Goal: Information Seeking & Learning: Learn about a topic

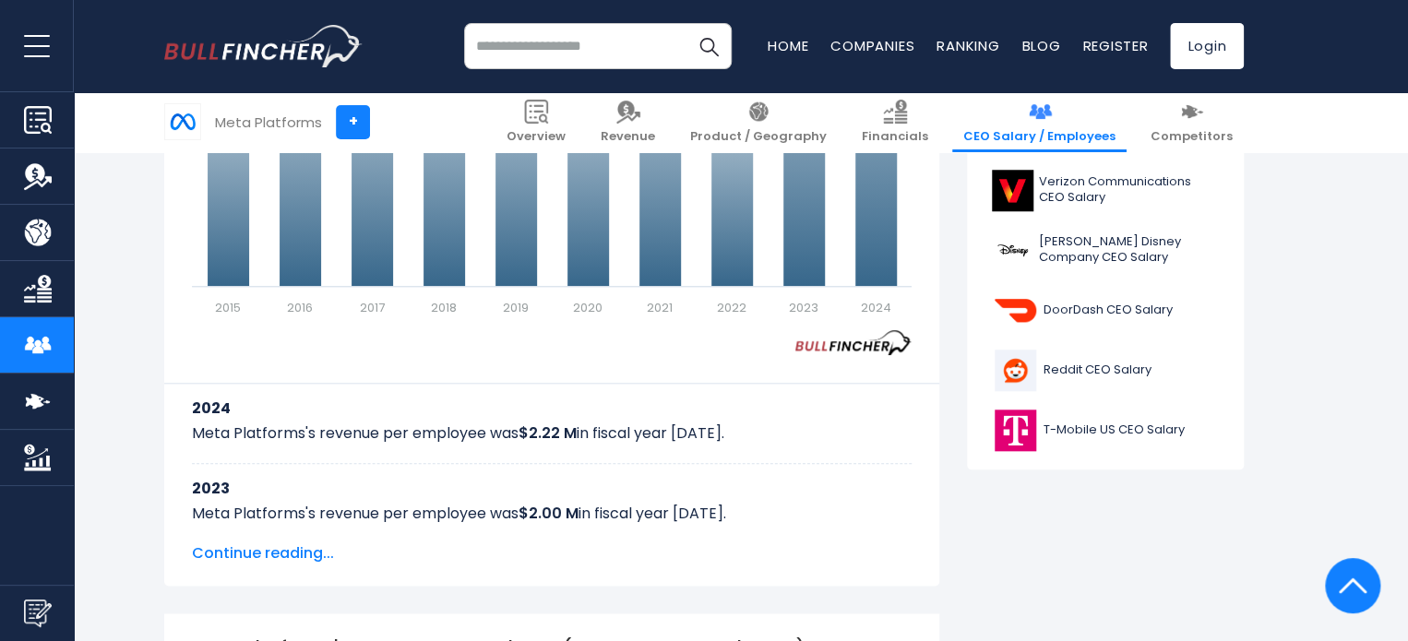
scroll to position [1318, 0]
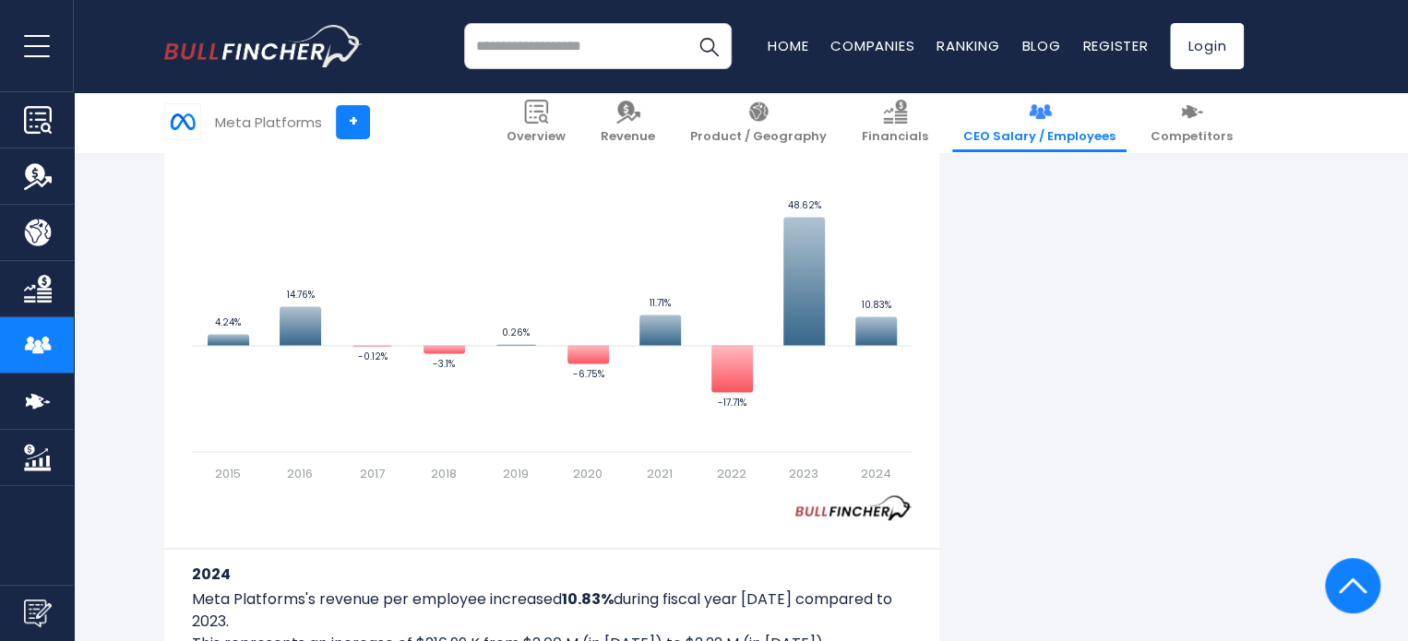
click at [1142, 392] on div "Meta Platforms Revenue per Employee In fiscal year 2024, the revenue per employ…" at bounding box center [704, 562] width 1080 height 2935
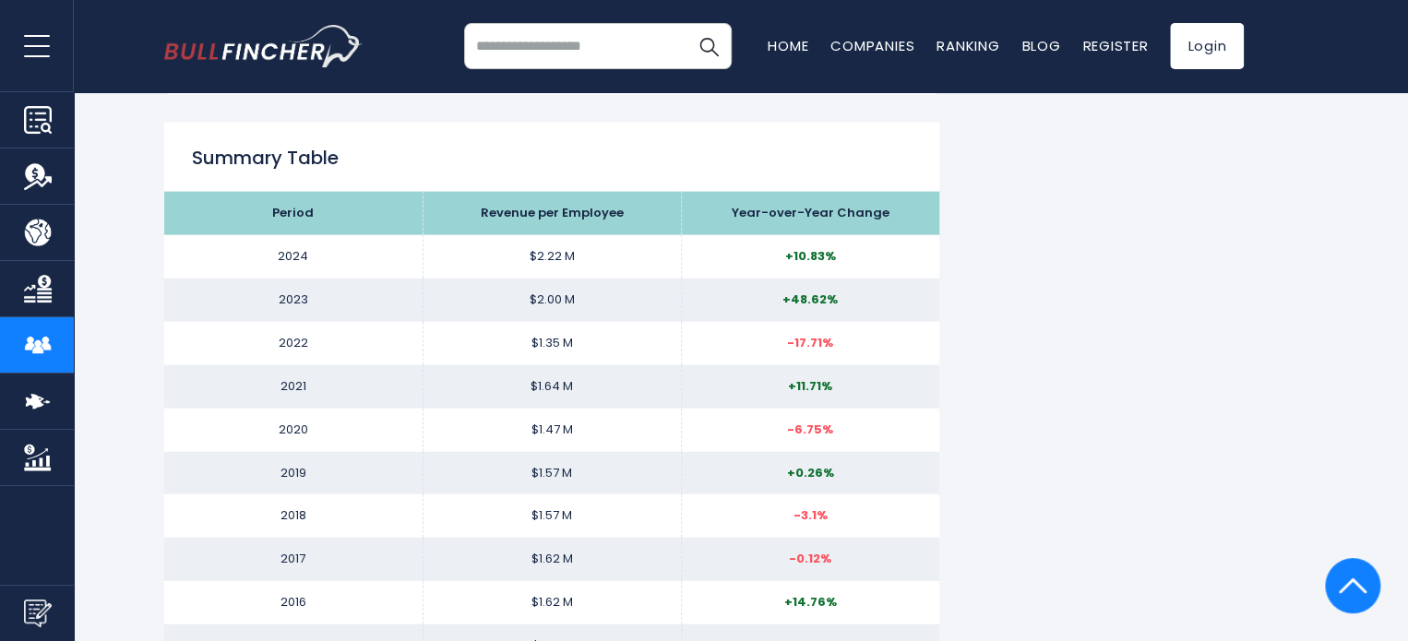
scroll to position [1878, 0]
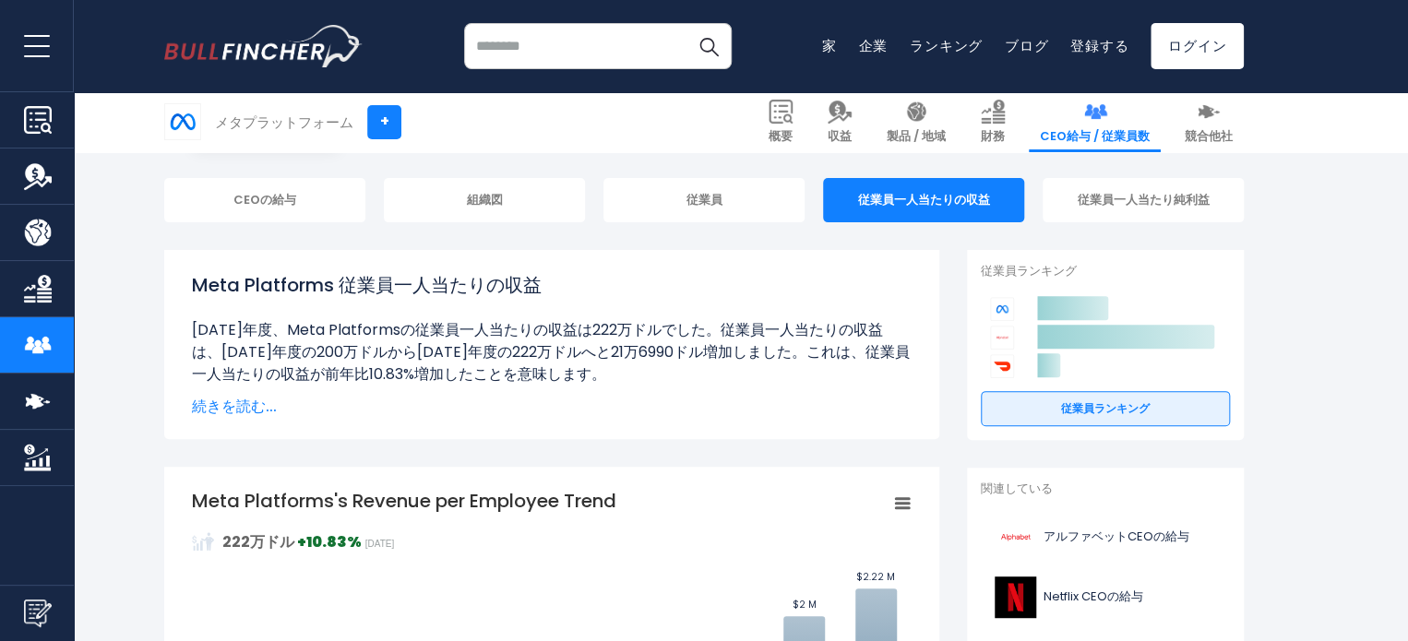
scroll to position [251, 0]
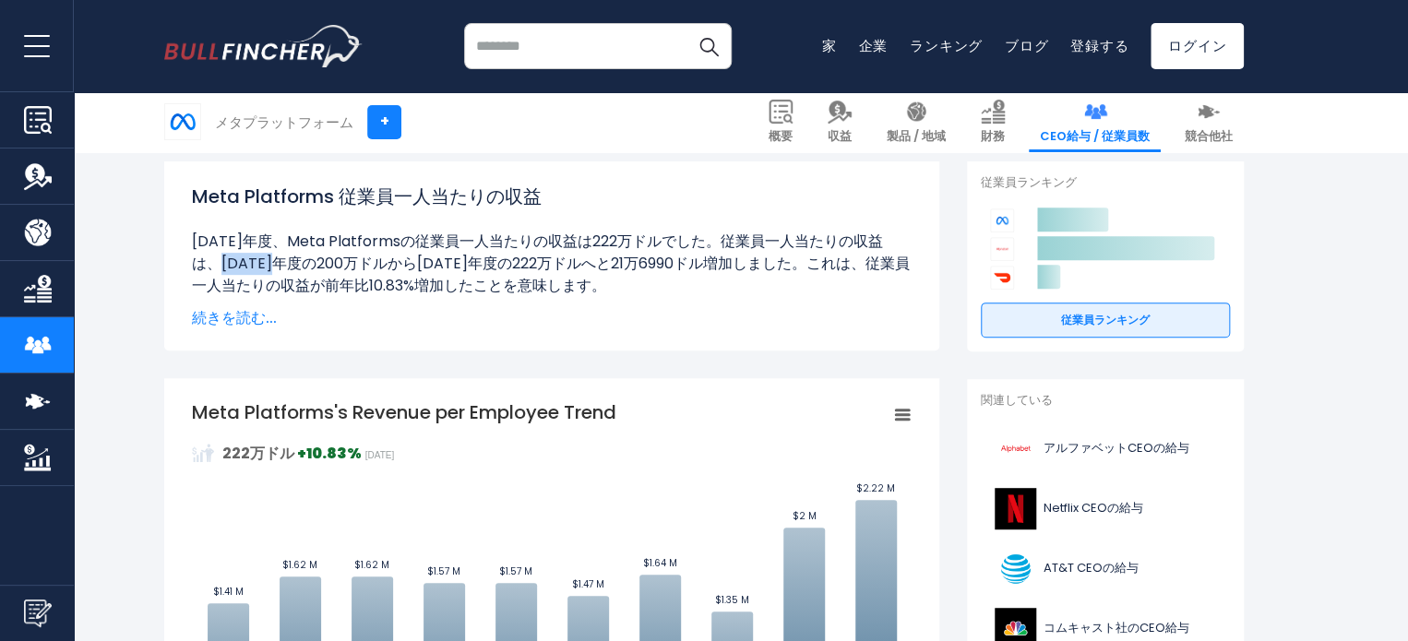
drag, startPoint x: 570, startPoint y: 245, endPoint x: 642, endPoint y: 249, distance: 72.1
click at [642, 249] on font "2024年度、Meta Platformsの従業員一人当たりの収益は222万ドルでした。従業員一人当たりの収益は、2023年度の200万ドルから2024年度の…" at bounding box center [551, 264] width 718 height 66
copy font "222万ドル"
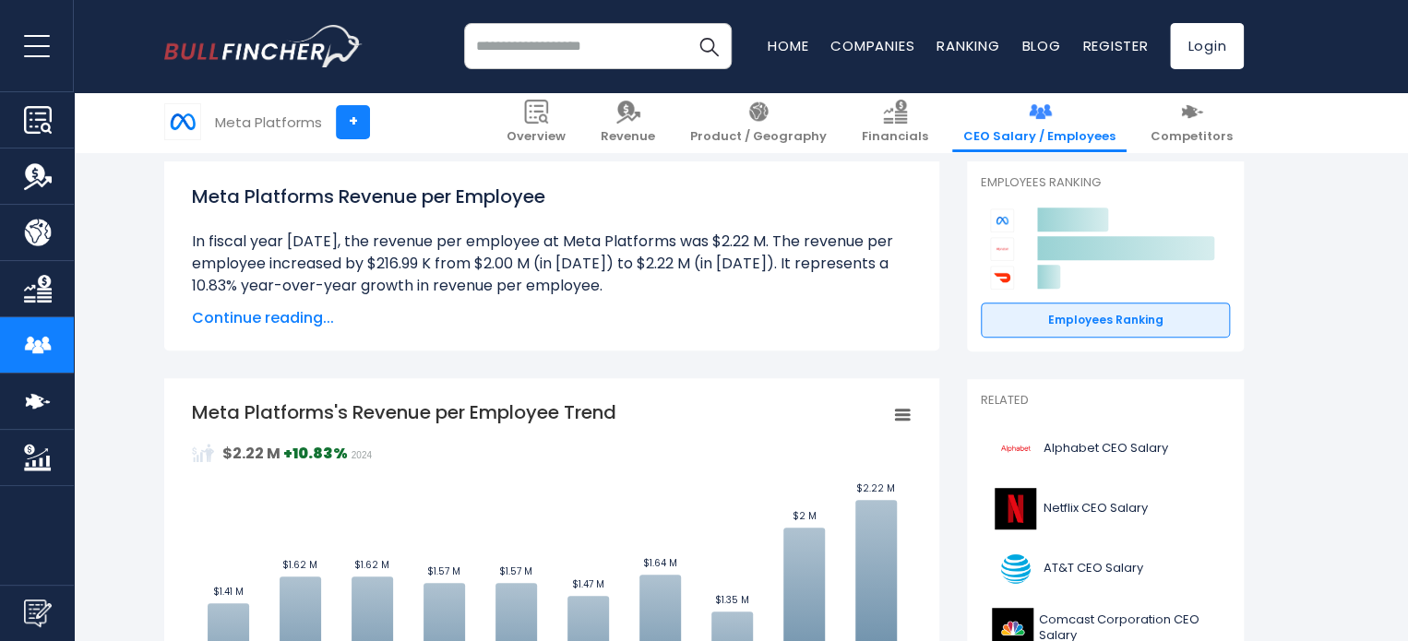
click at [258, 285] on li "In fiscal year 2024, the revenue per employee at Meta Platforms was $2.22 M. Th…" at bounding box center [552, 264] width 720 height 66
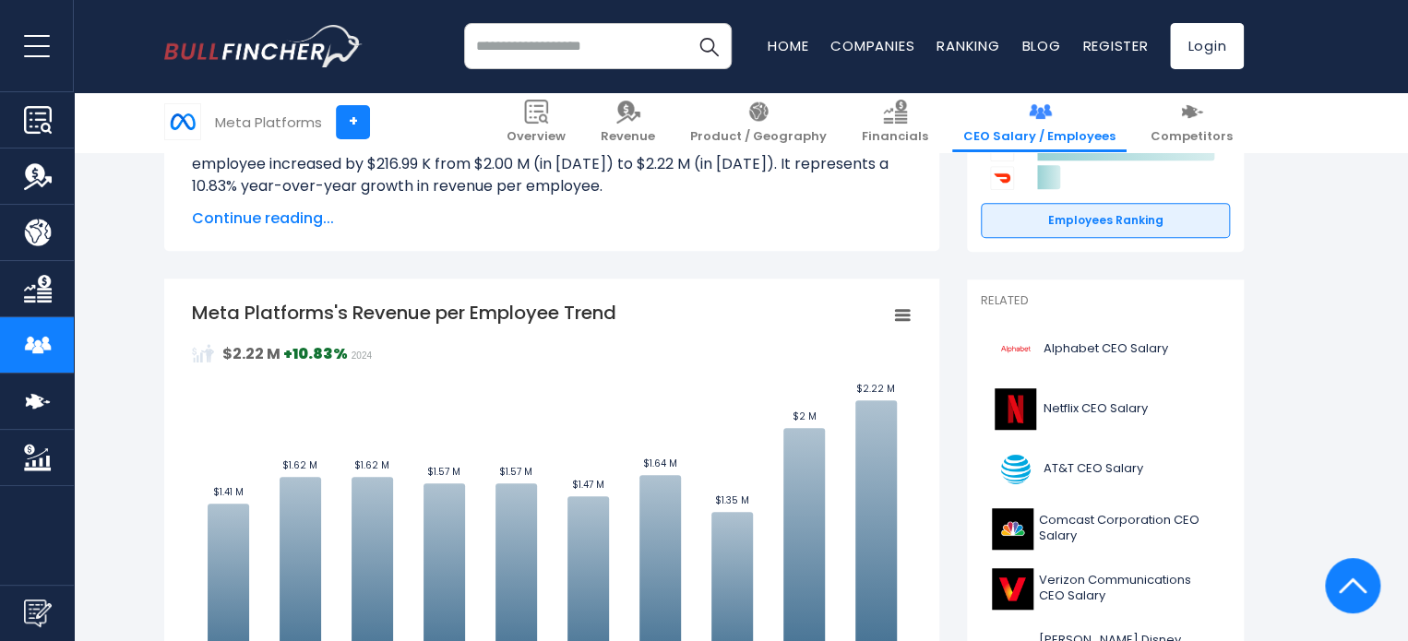
scroll to position [350, 0]
click at [890, 310] on rect "Meta Platforms's Revenue per Employee Trend" at bounding box center [903, 317] width 26 height 26
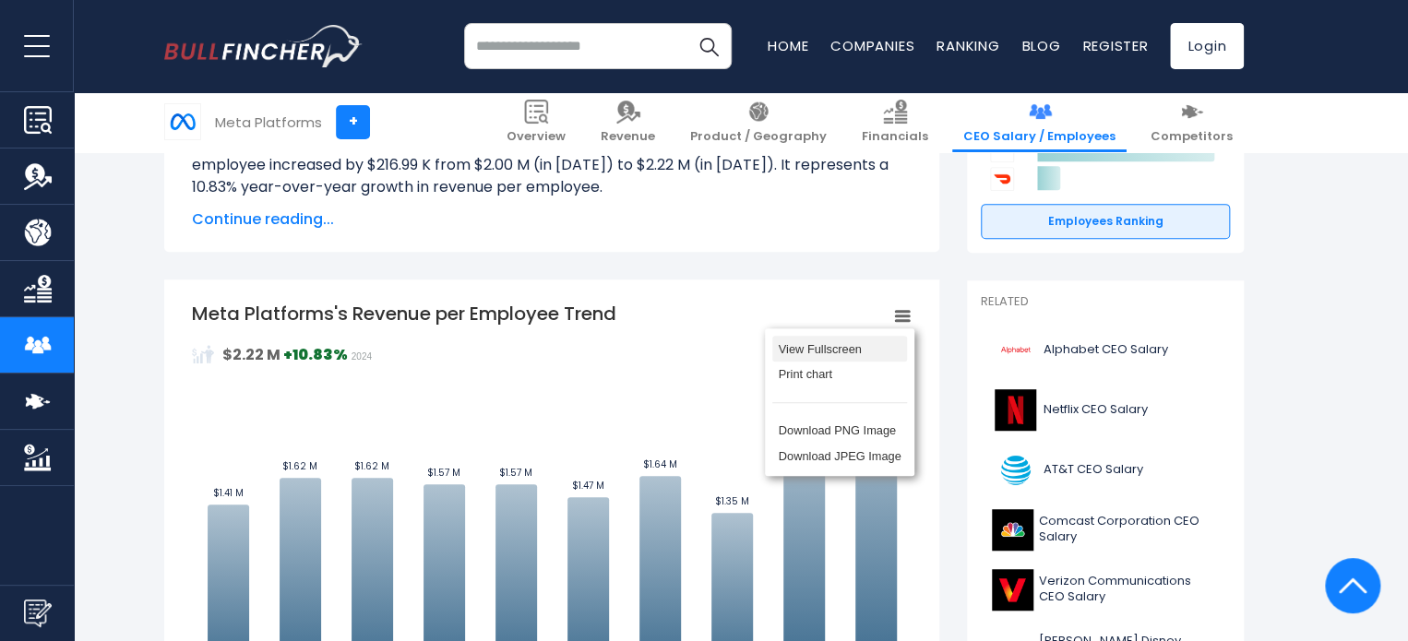
click at [778, 357] on li "View Fullscreen" at bounding box center [839, 349] width 135 height 26
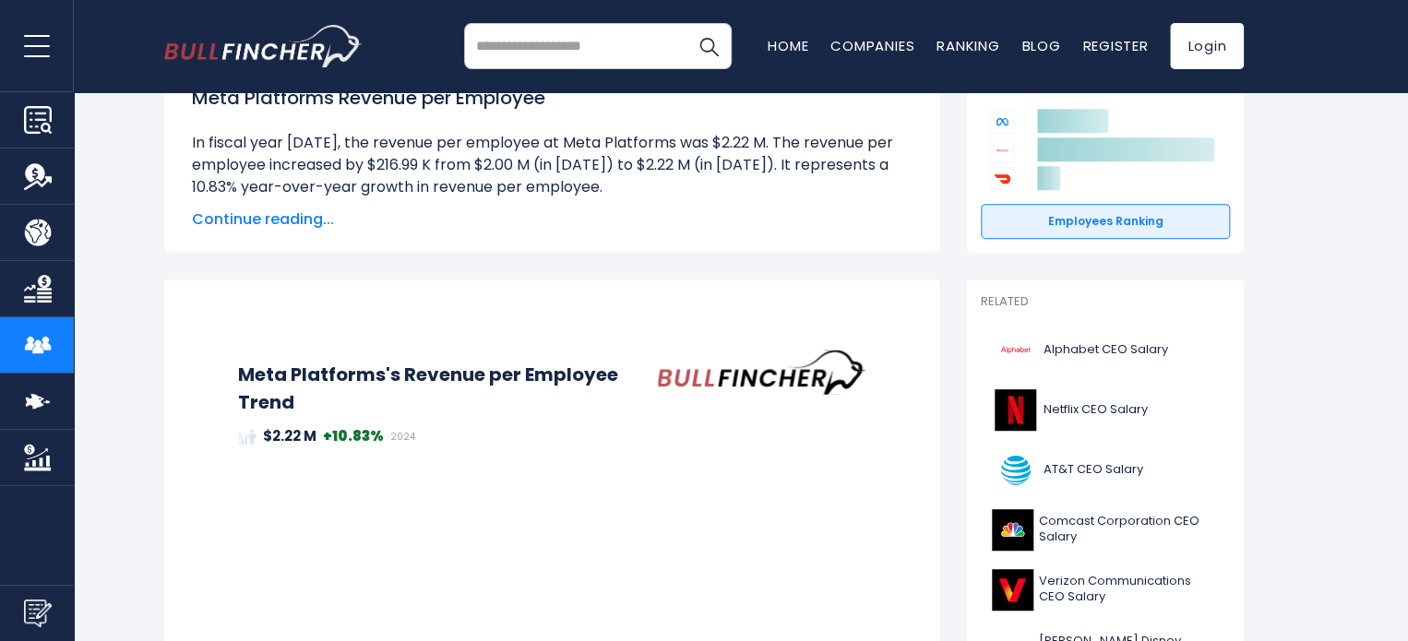
scroll to position [0, 0]
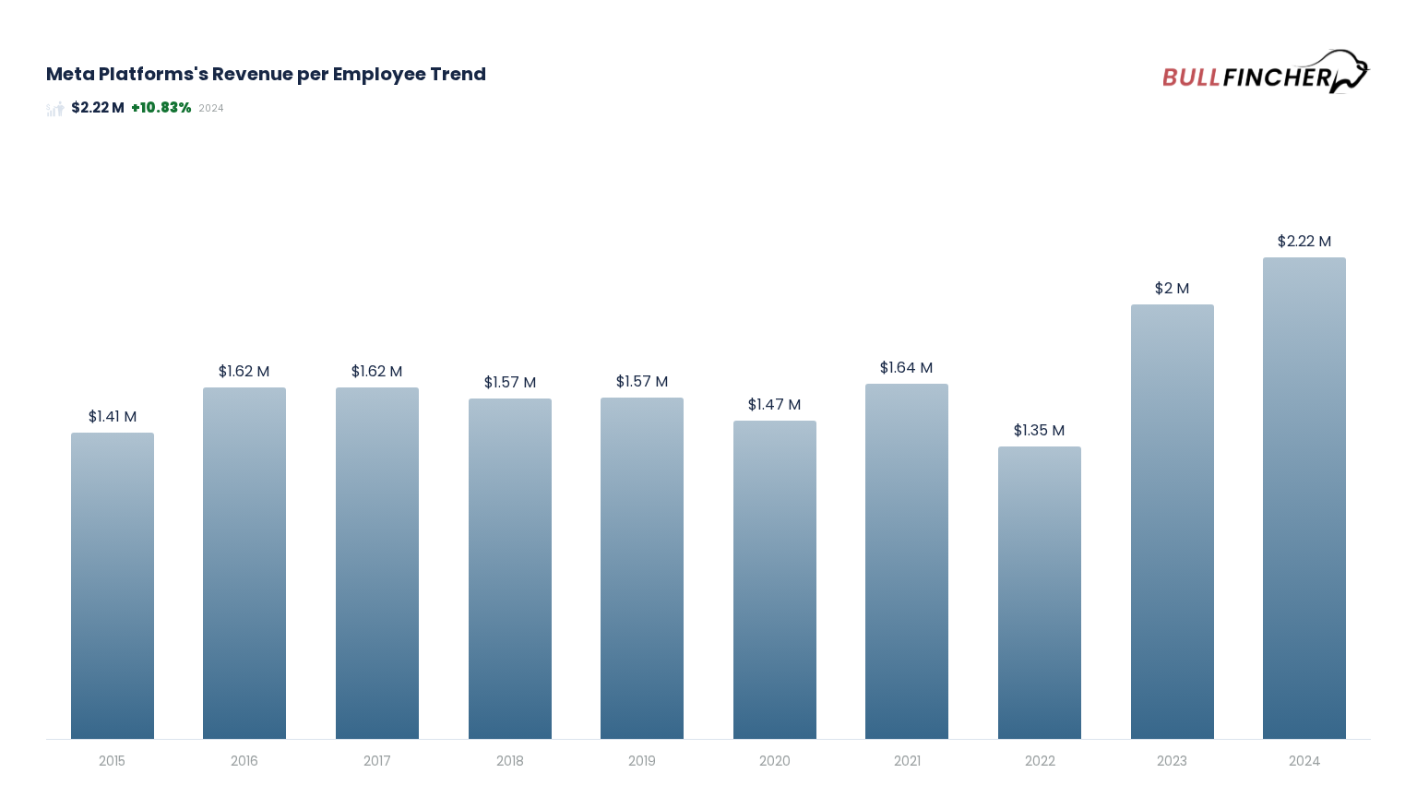
click at [811, 140] on rect "Meta Platforms's Revenue per Employee Trend" at bounding box center [708, 456] width 1325 height 648
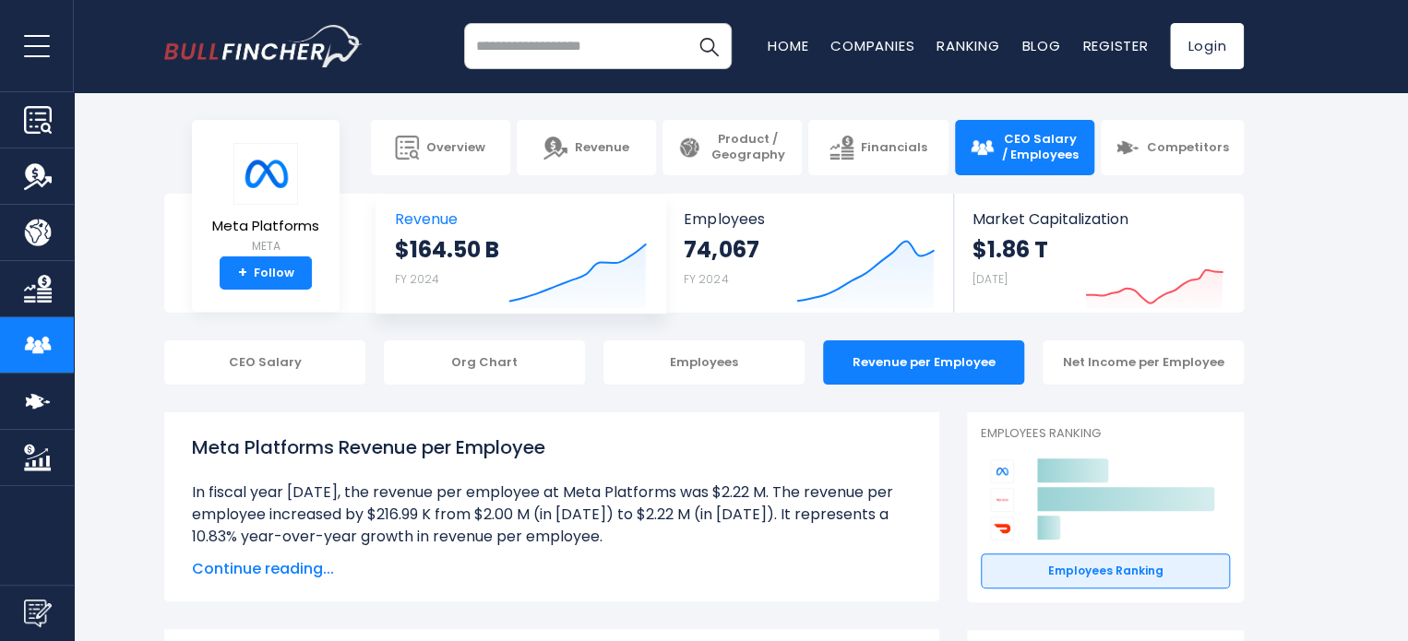
click at [424, 264] on strong "$164.50 B" at bounding box center [447, 249] width 104 height 29
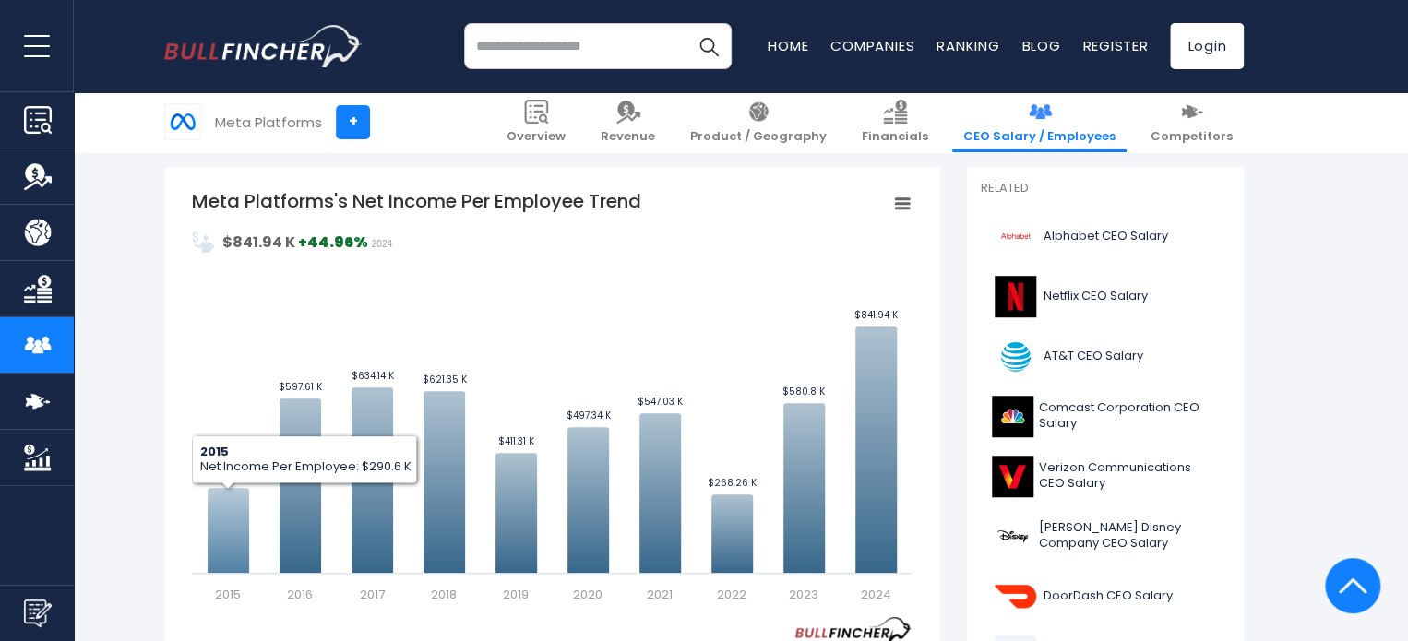
scroll to position [460, 0]
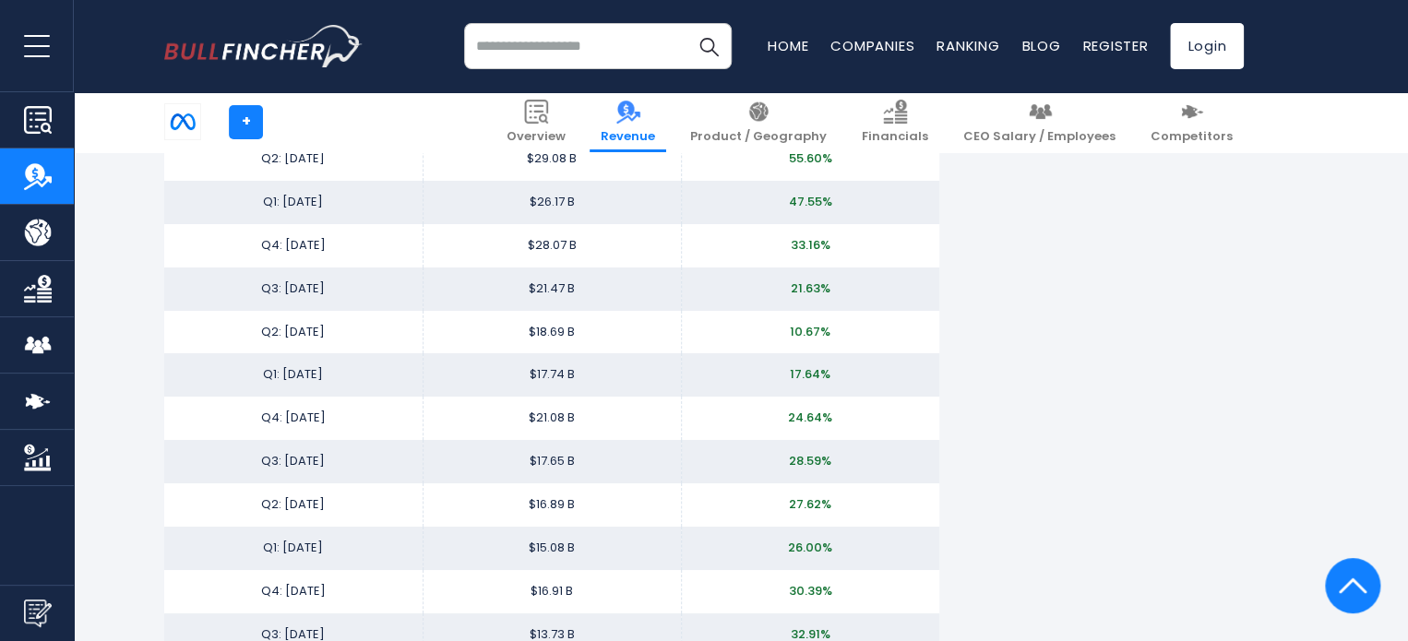
scroll to position [3221, 0]
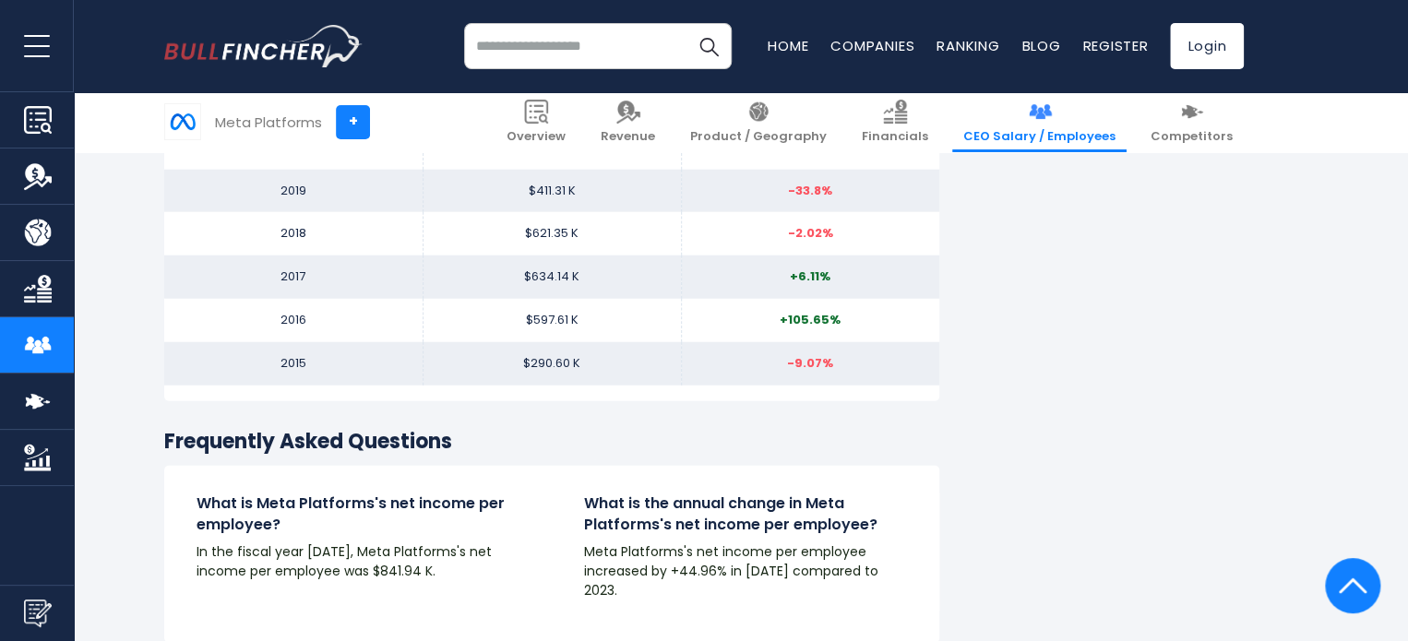
scroll to position [2218, 0]
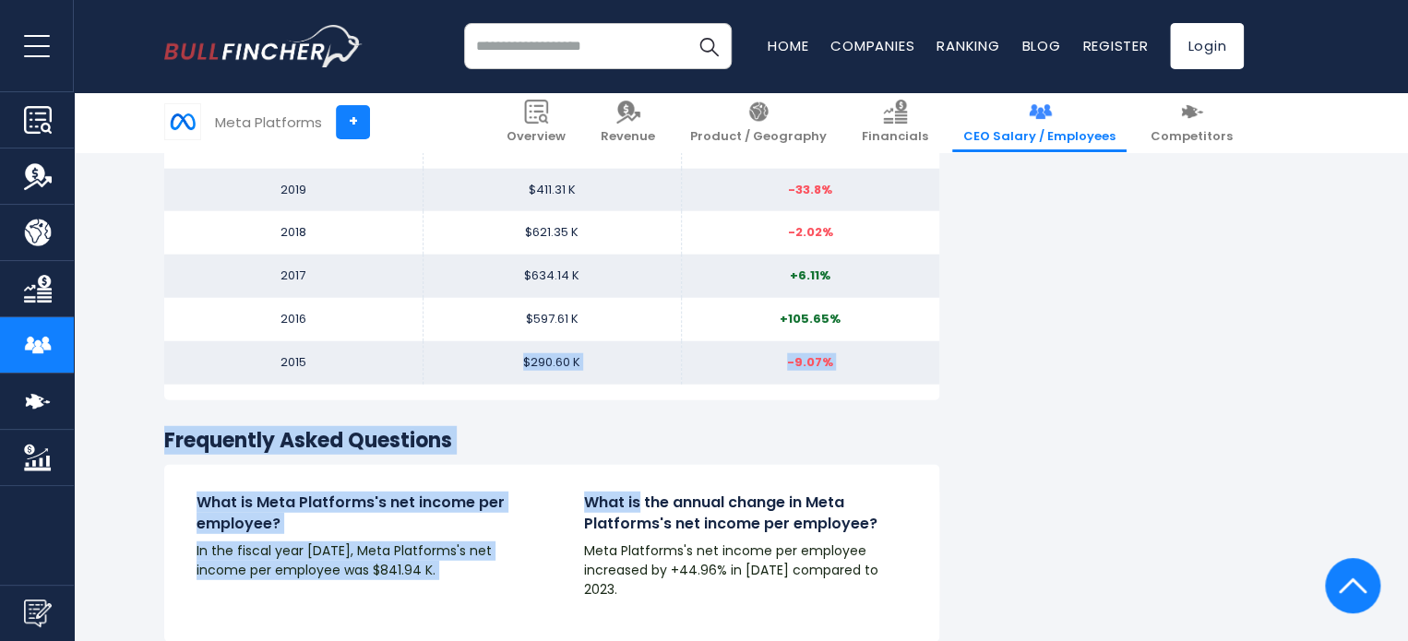
drag, startPoint x: 367, startPoint y: 363, endPoint x: 639, endPoint y: 460, distance: 288.4
click at [644, 428] on h3 "Frequently Asked Questions" at bounding box center [551, 441] width 775 height 27
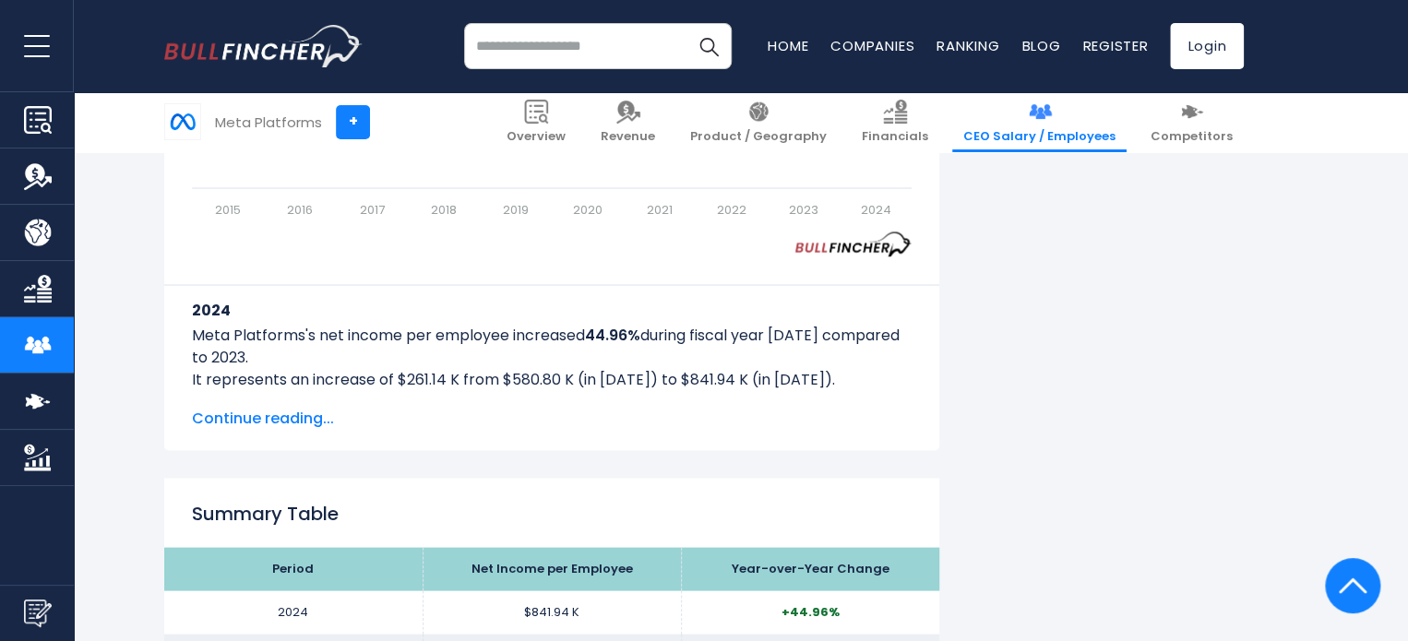
scroll to position [1577, 0]
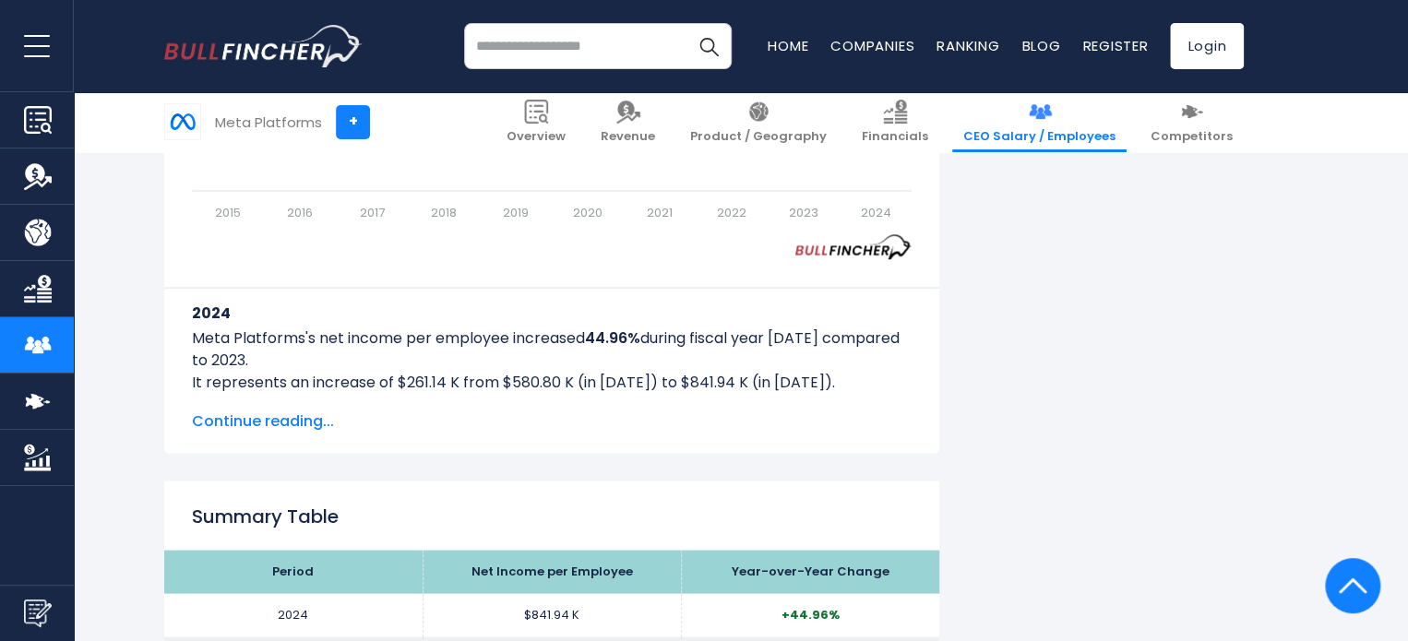
click at [281, 421] on span "Continue reading..." at bounding box center [552, 421] width 720 height 22
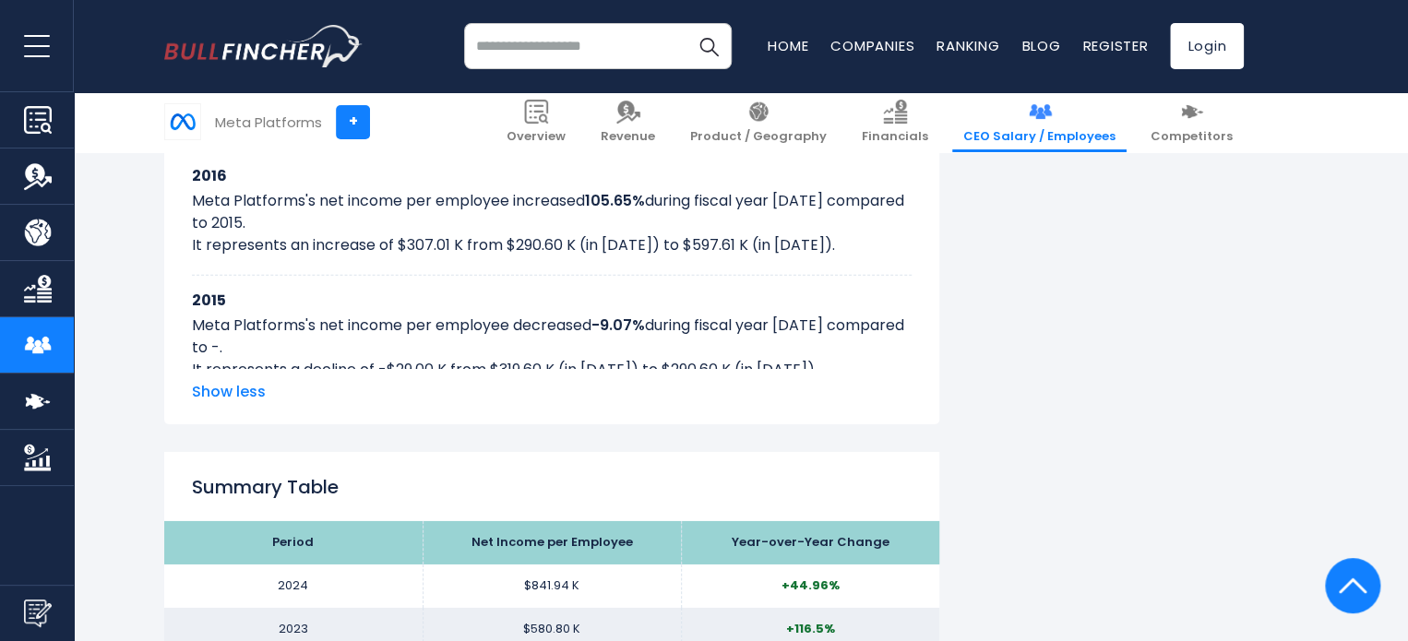
scroll to position [2712, 0]
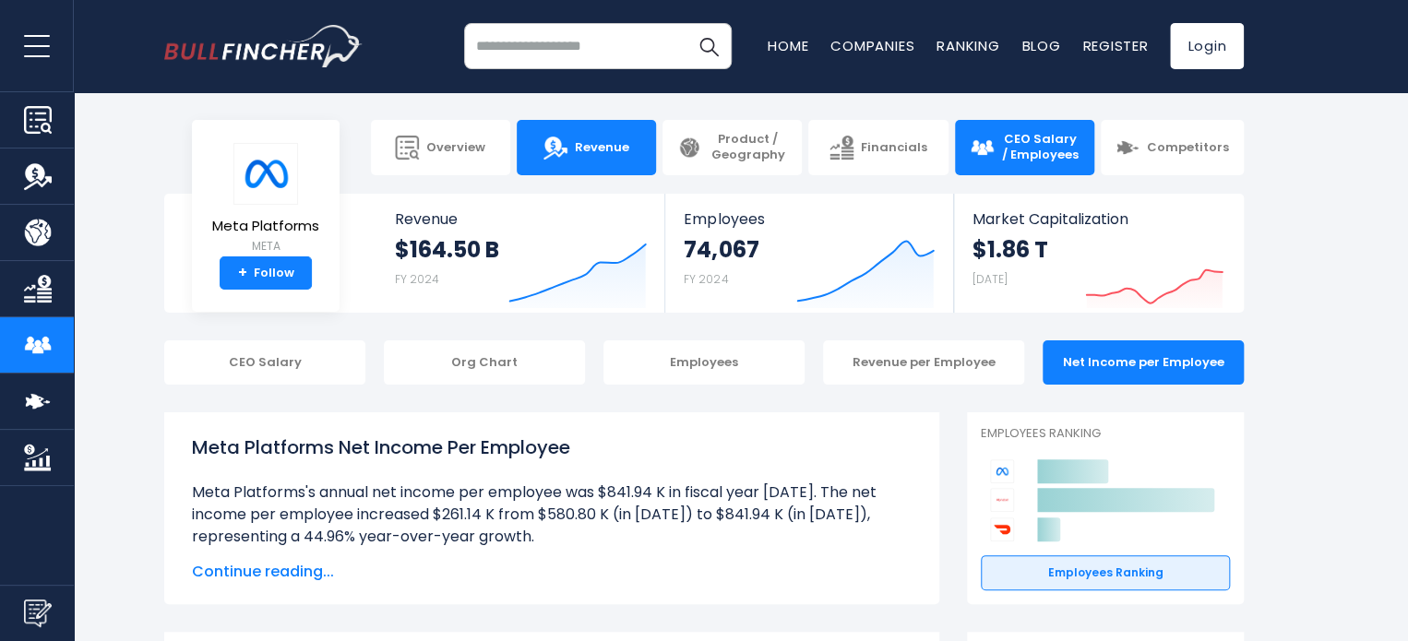
click at [565, 148] on img at bounding box center [556, 148] width 24 height 24
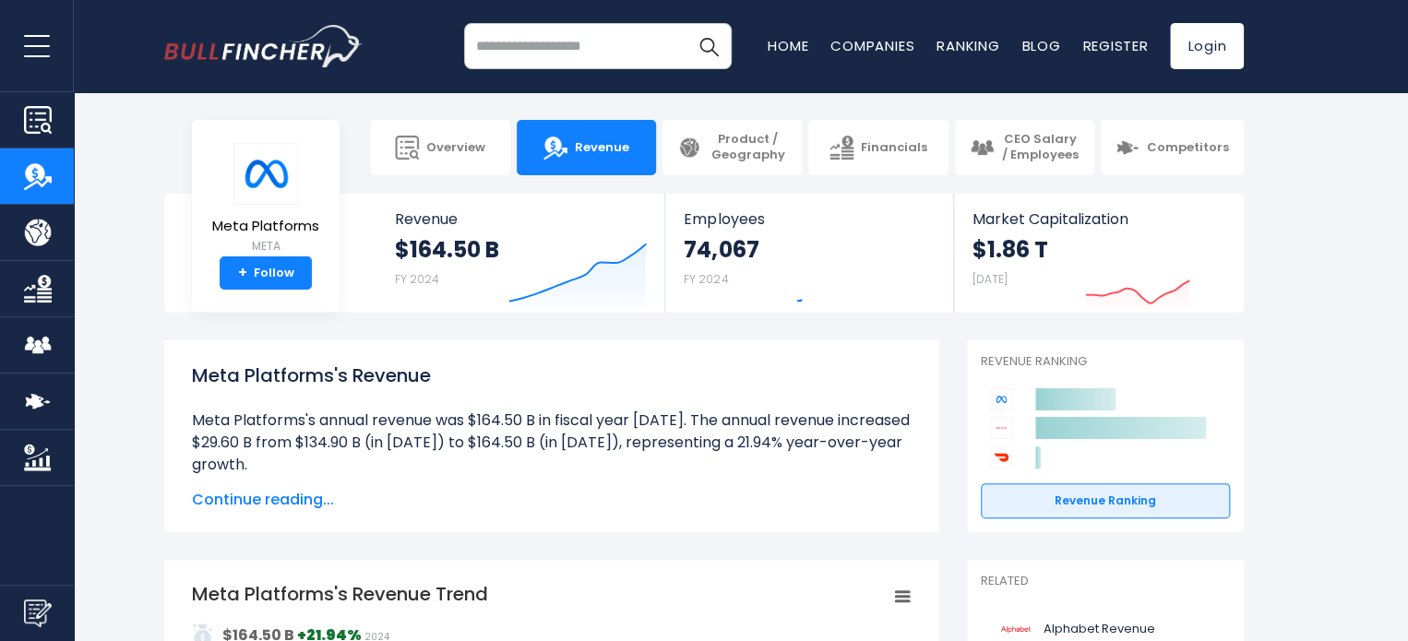
drag, startPoint x: 0, startPoint y: 0, endPoint x: 802, endPoint y: 412, distance: 901.8
click at [802, 412] on li "Meta Platforms's annual revenue was $164.50 B in fiscal year 2024. The annual r…" at bounding box center [552, 443] width 720 height 66
click at [441, 267] on div "$164.50 B FY 2024" at bounding box center [447, 264] width 104 height 59
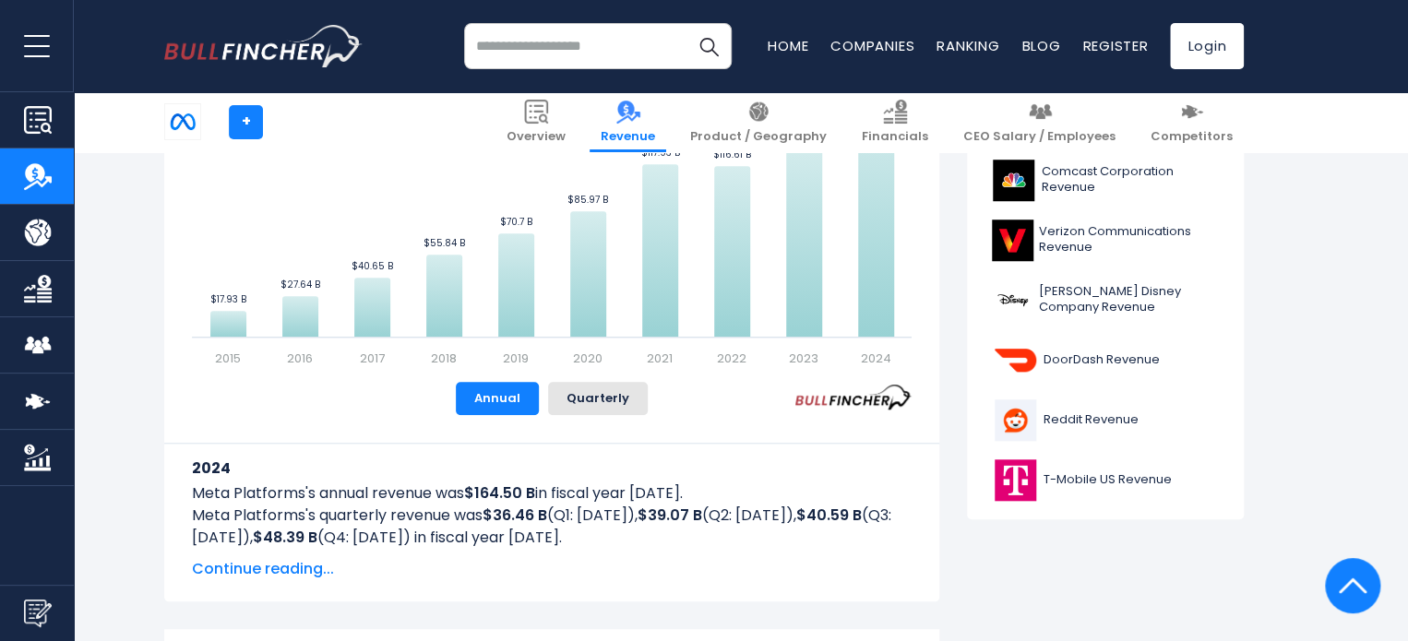
scroll to position [630, 0]
click at [598, 395] on button "Quarterly" at bounding box center [598, 397] width 100 height 33
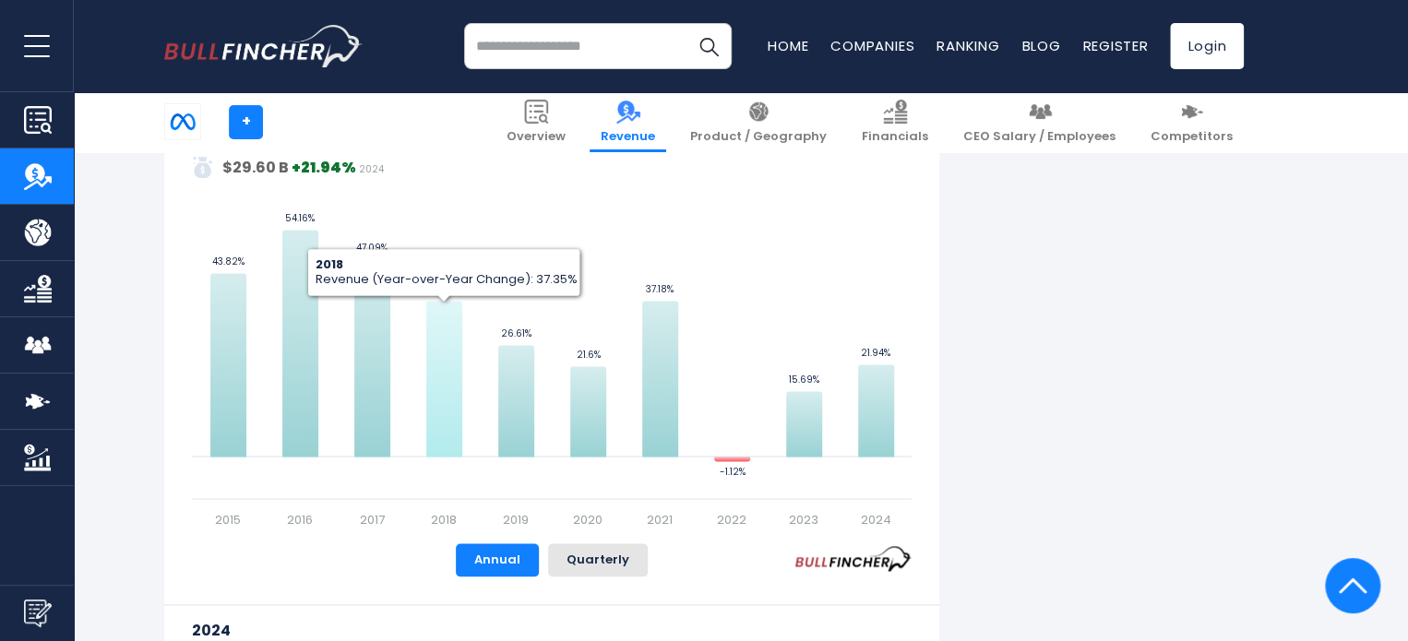
scroll to position [1248, 0]
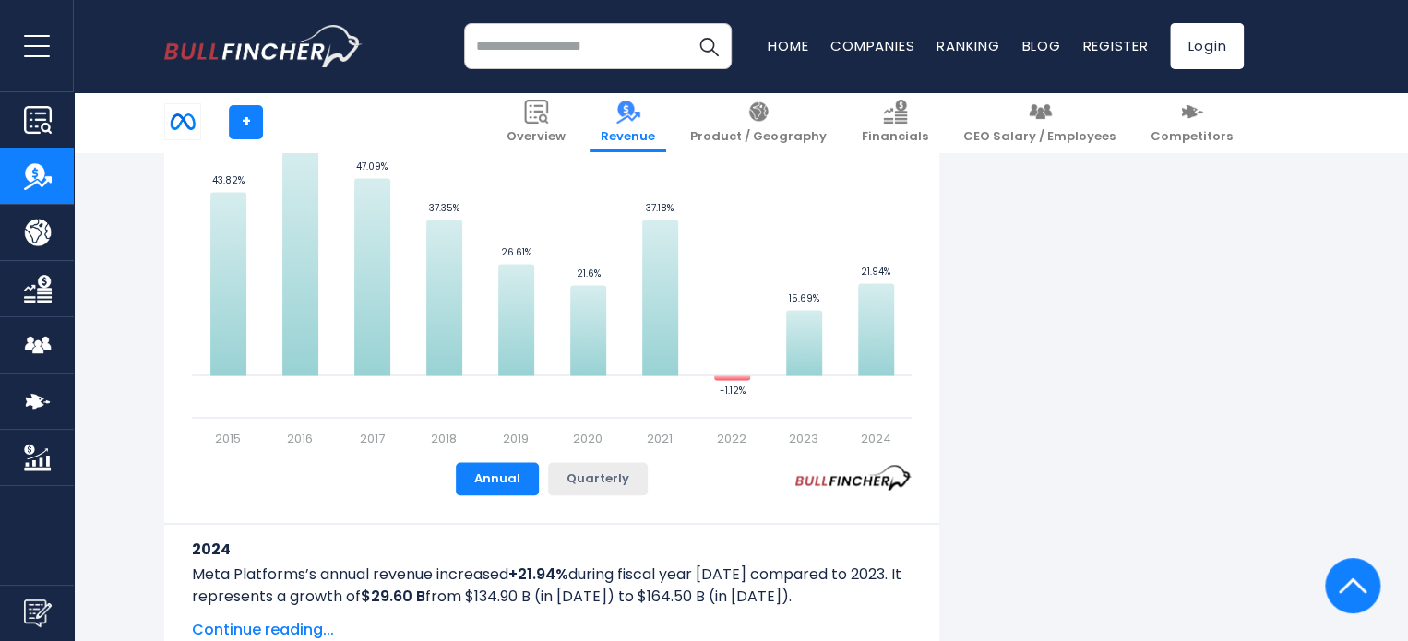
click at [607, 490] on div "Meta Platforms's Revenue (Year-over-Year Change) Created with Highcharts 12.1.2…" at bounding box center [551, 336] width 775 height 651
click at [607, 490] on button "Quarterly" at bounding box center [598, 478] width 100 height 33
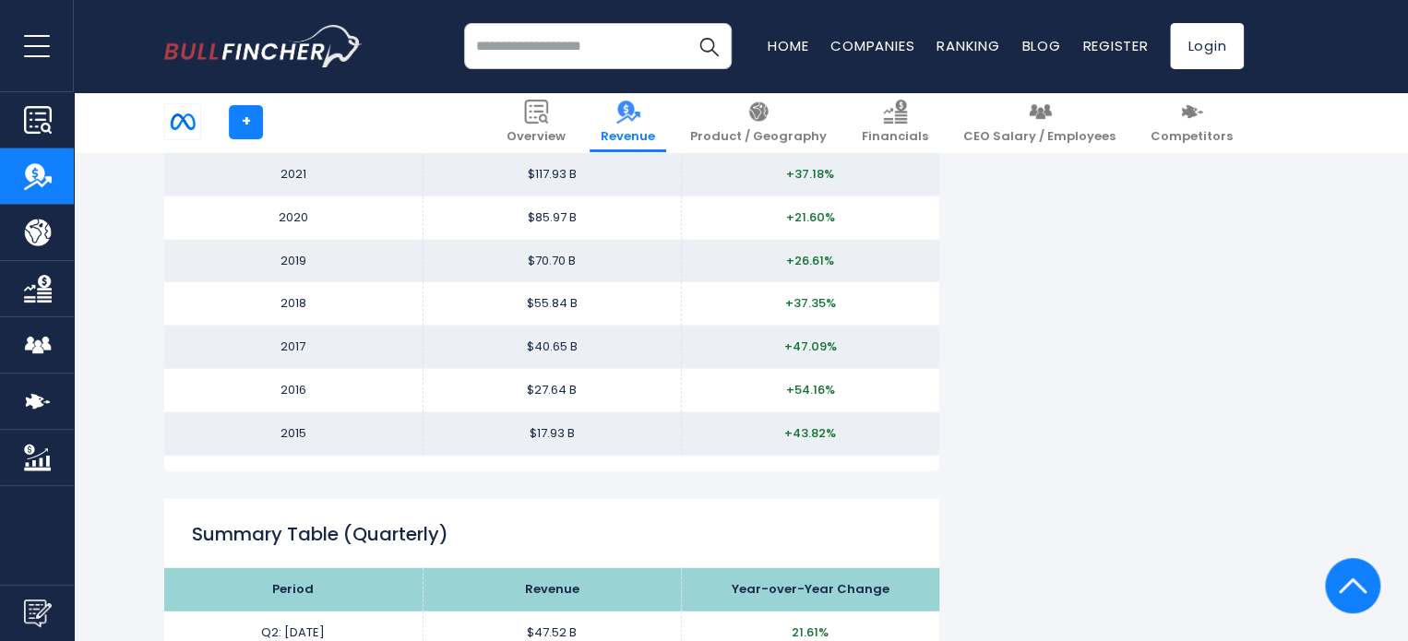
scroll to position [2030, 0]
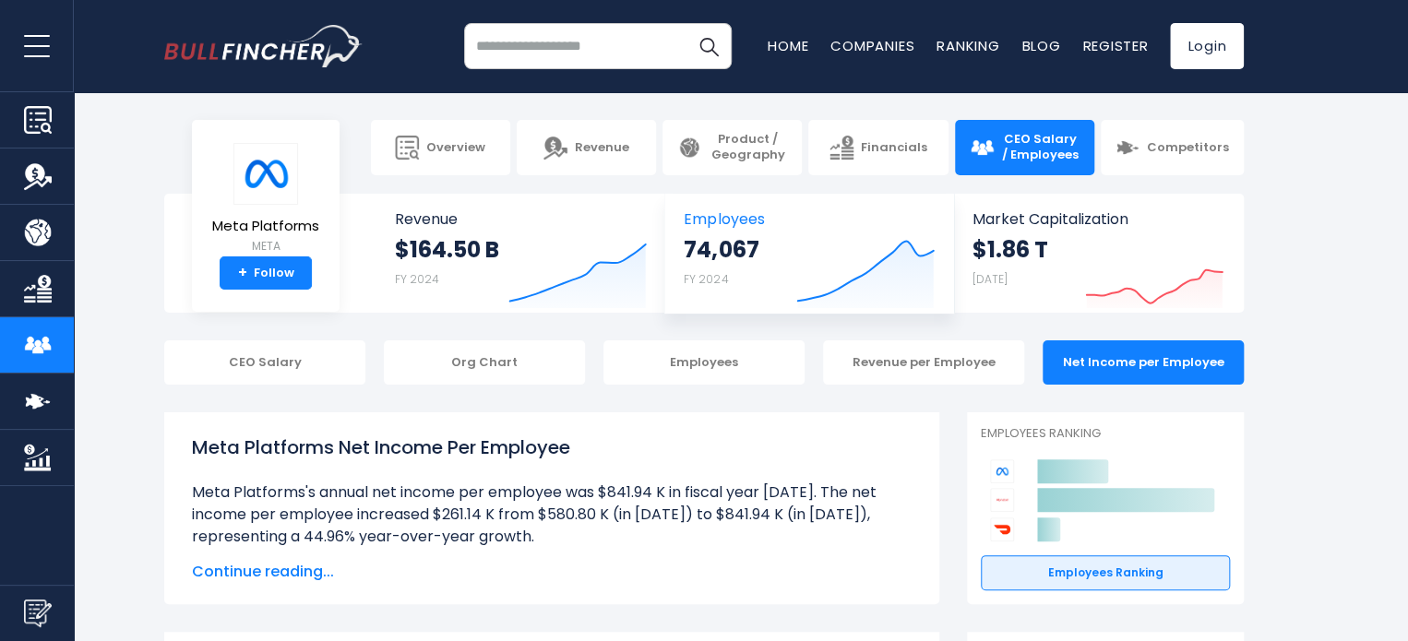
scroll to position [78, 0]
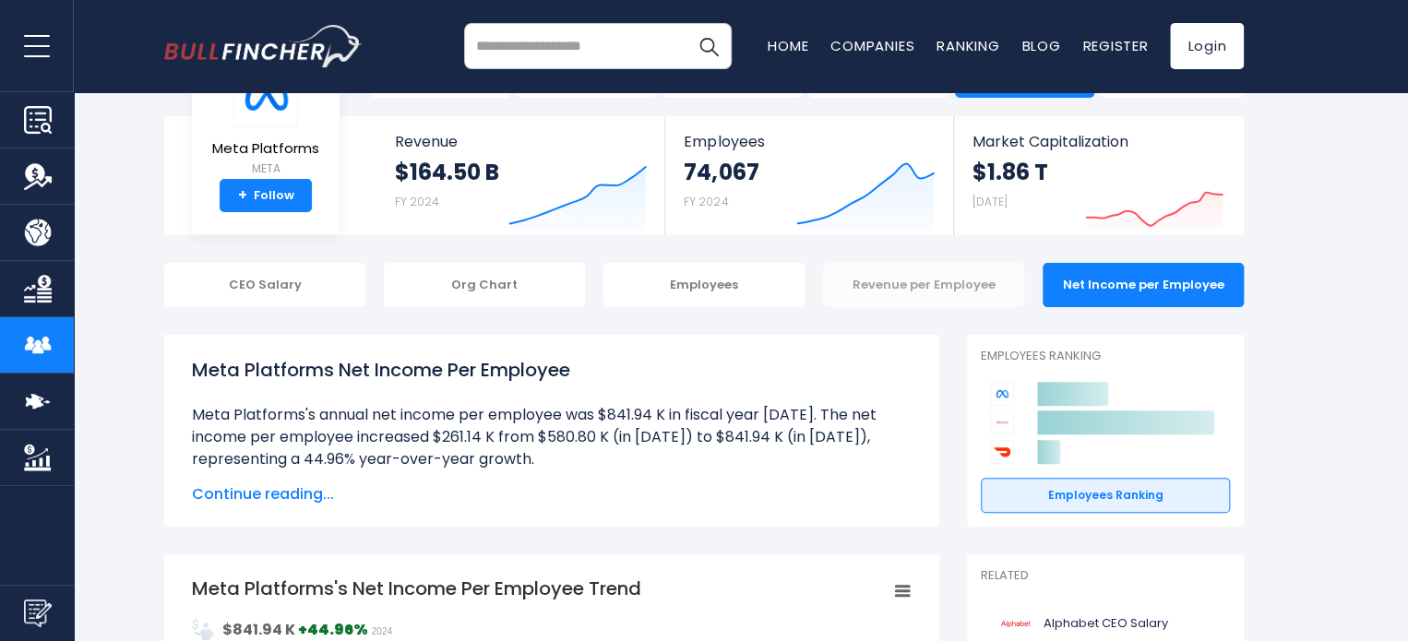
click at [911, 292] on div "Revenue per Employee" at bounding box center [923, 285] width 201 height 44
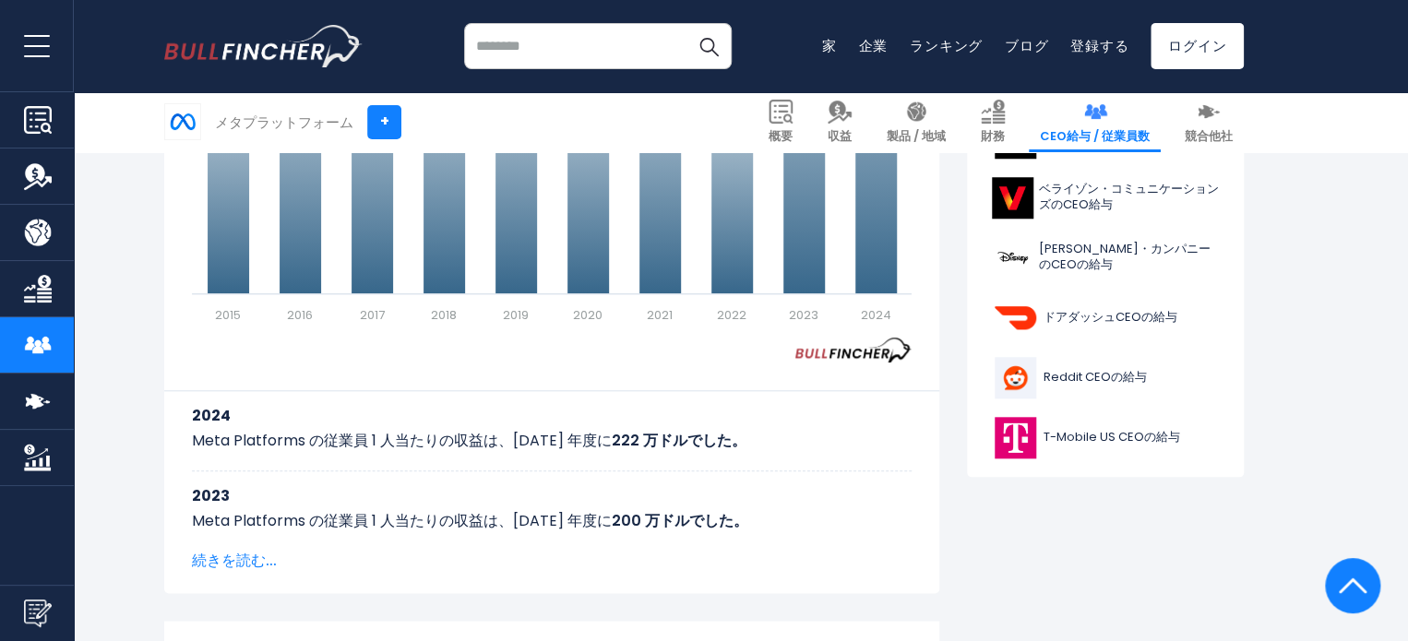
scroll to position [744, 0]
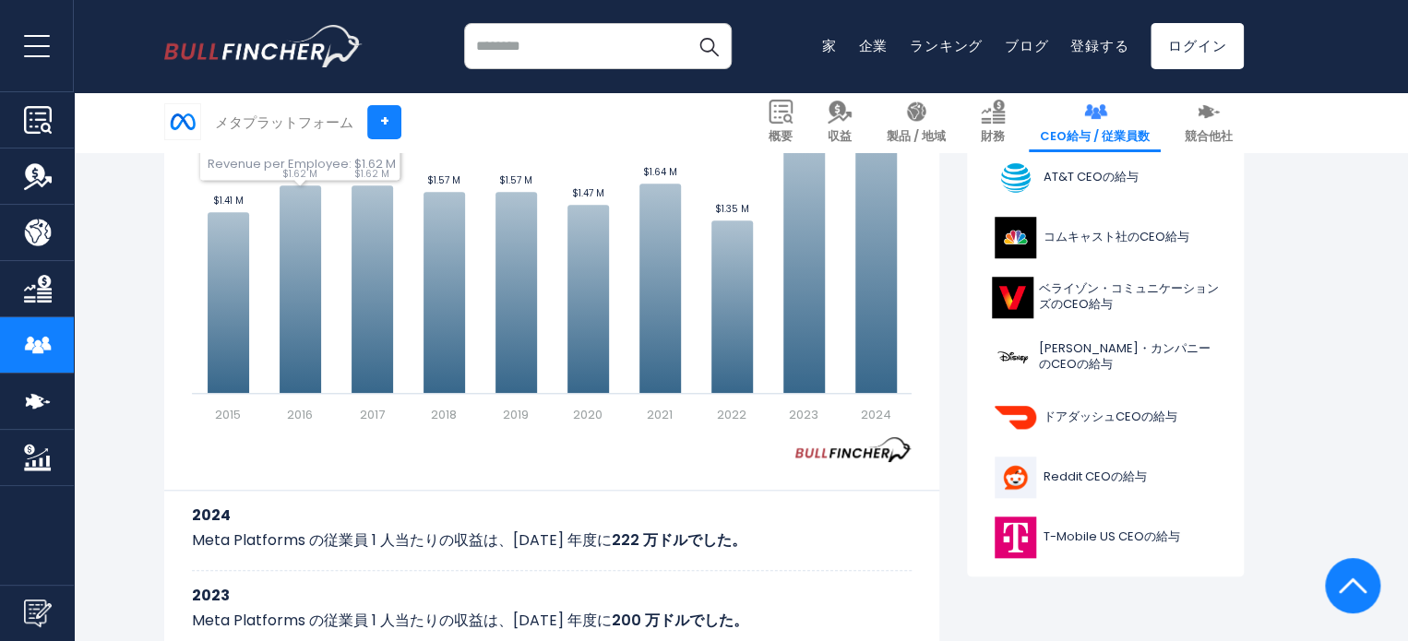
click at [177, 242] on div "Meta Platformsの従業員一人当たり収益の推移 Created with Highcharts [DATE] Values Chart contex…" at bounding box center [551, 340] width 775 height 706
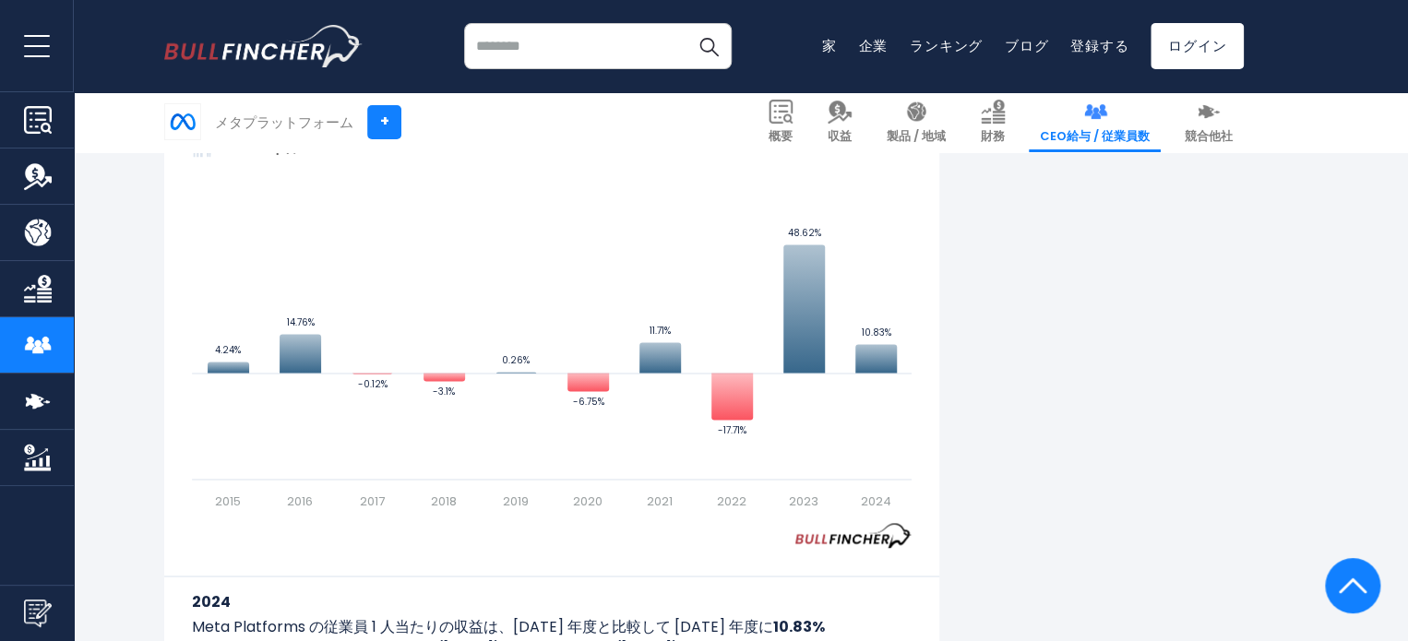
scroll to position [1195, 0]
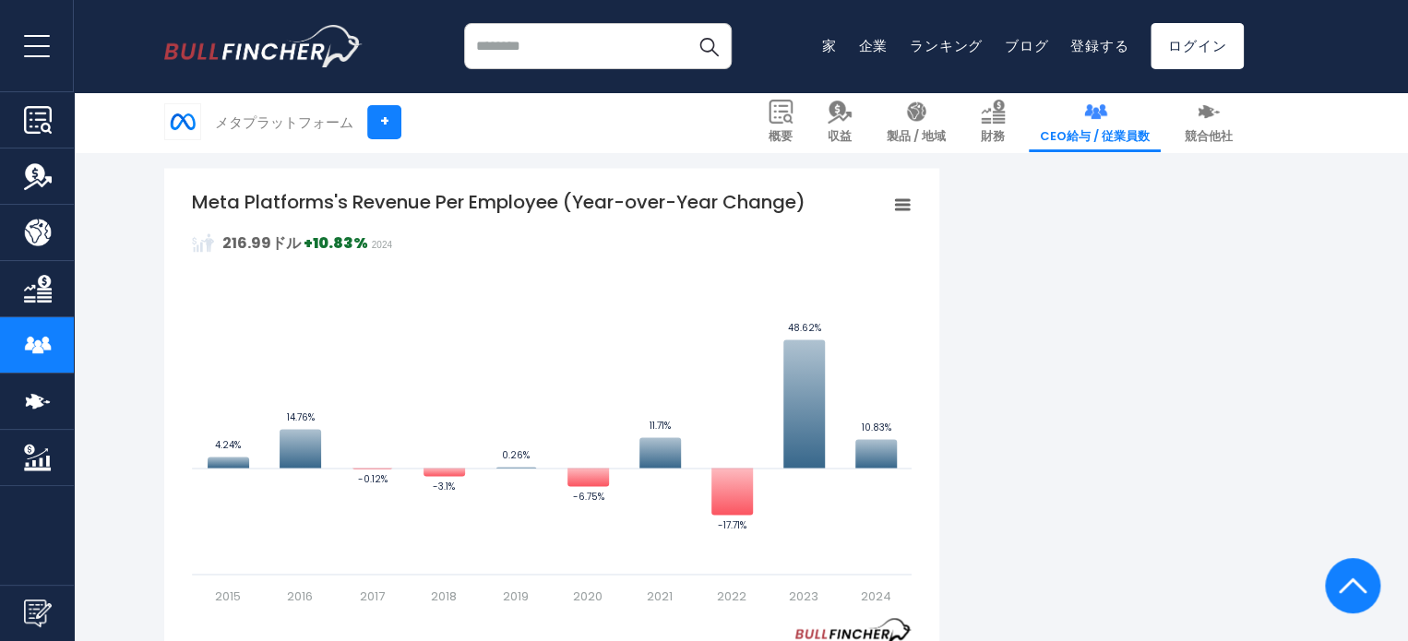
click at [903, 200] on icon "Meta Platformsの従業員1人当たり収益（前年比）" at bounding box center [902, 204] width 13 height 9
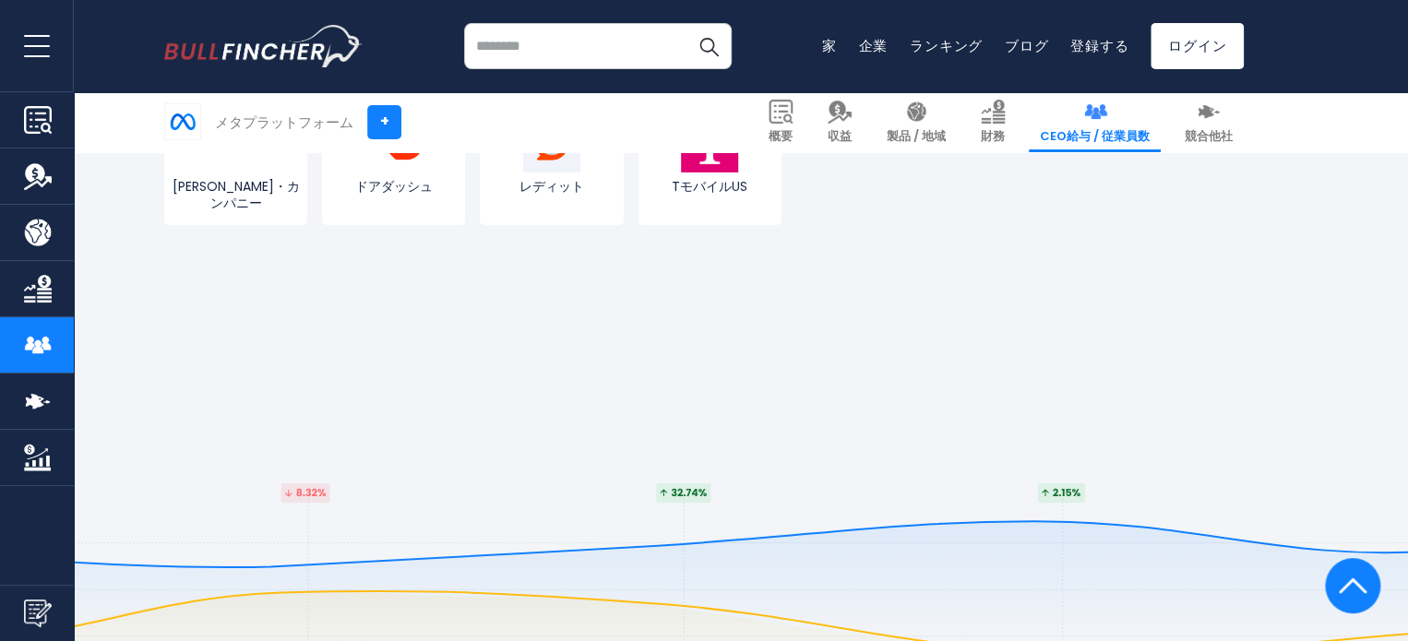
scroll to position [3633, 0]
